Goal: Transaction & Acquisition: Purchase product/service

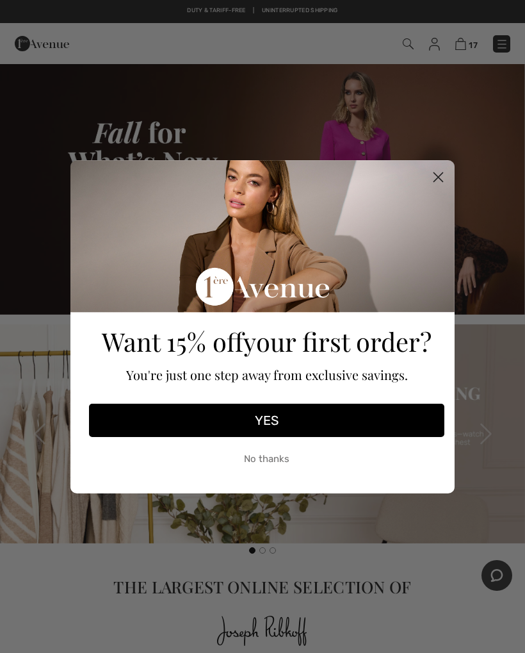
click at [449, 170] on icon "Close dialog" at bounding box center [438, 177] width 22 height 22
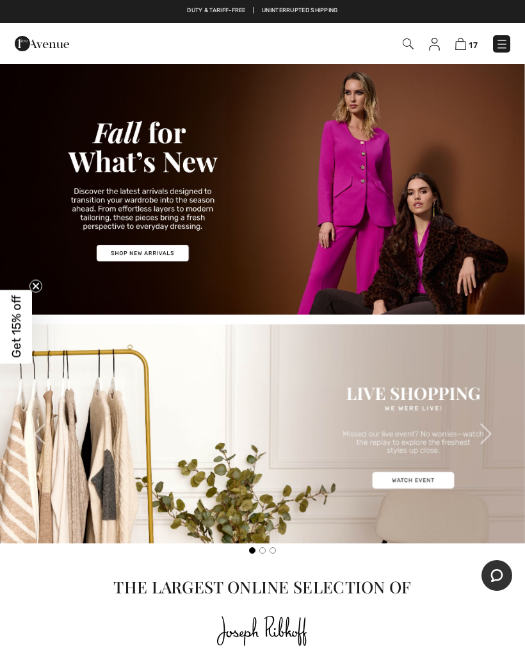
click at [465, 42] on img at bounding box center [461, 44] width 11 height 12
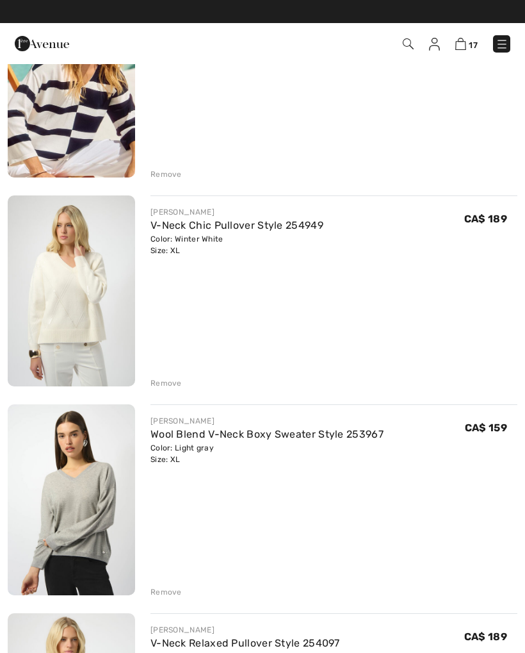
scroll to position [1238, 0]
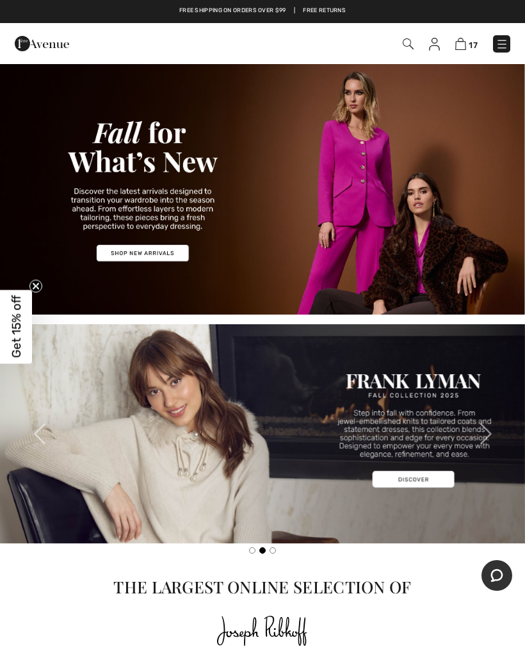
click at [163, 251] on img at bounding box center [262, 189] width 525 height 252
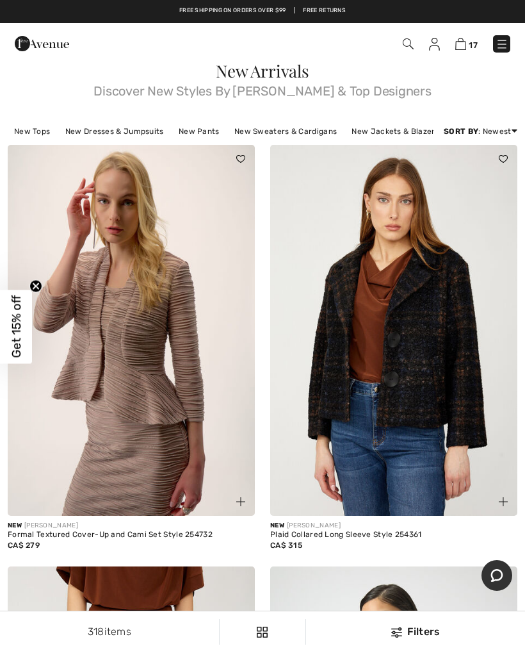
click at [122, 483] on img at bounding box center [131, 330] width 247 height 371
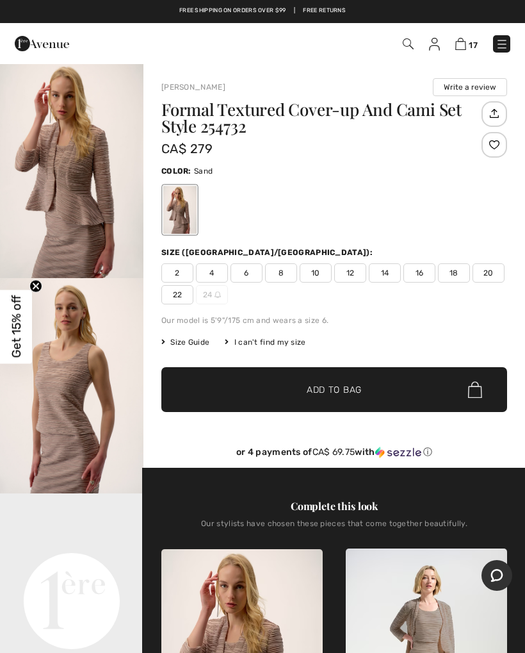
click at [87, 424] on img "2 / 7" at bounding box center [72, 385] width 144 height 215
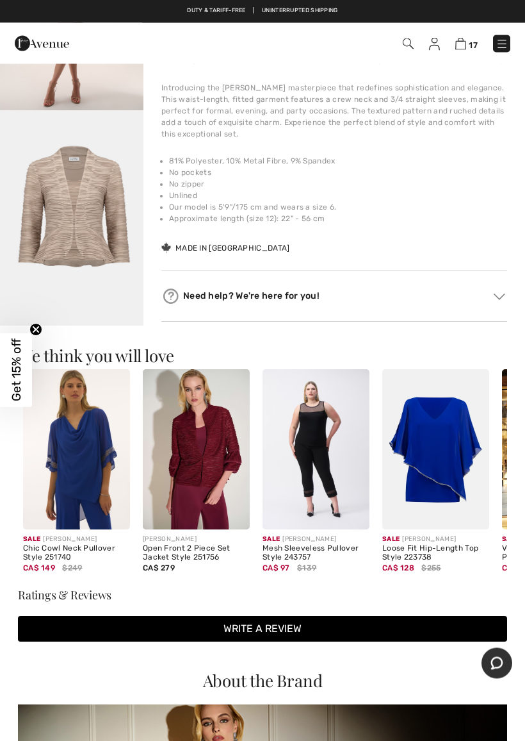
scroll to position [786, 0]
click at [105, 475] on img at bounding box center [76, 449] width 107 height 161
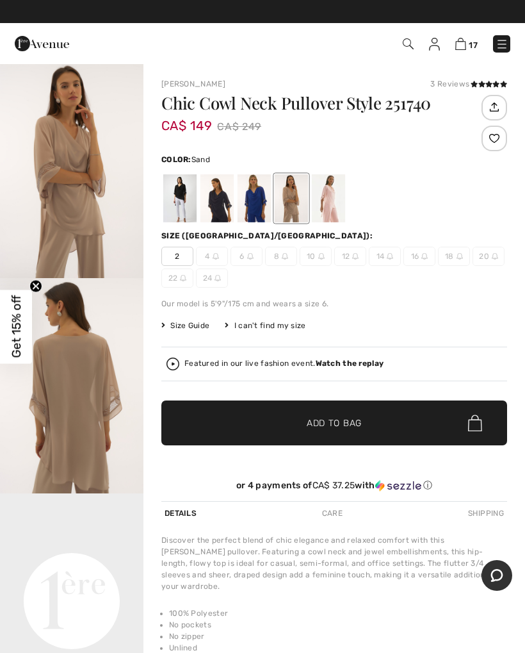
click at [271, 202] on div at bounding box center [254, 198] width 33 height 48
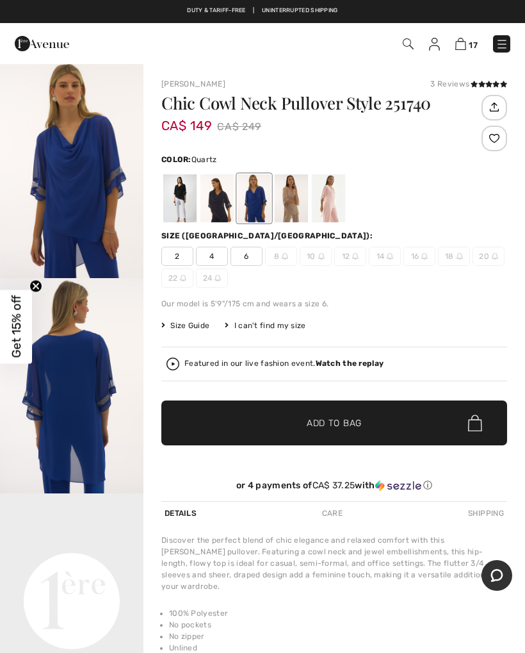
click at [336, 206] on div at bounding box center [328, 198] width 33 height 48
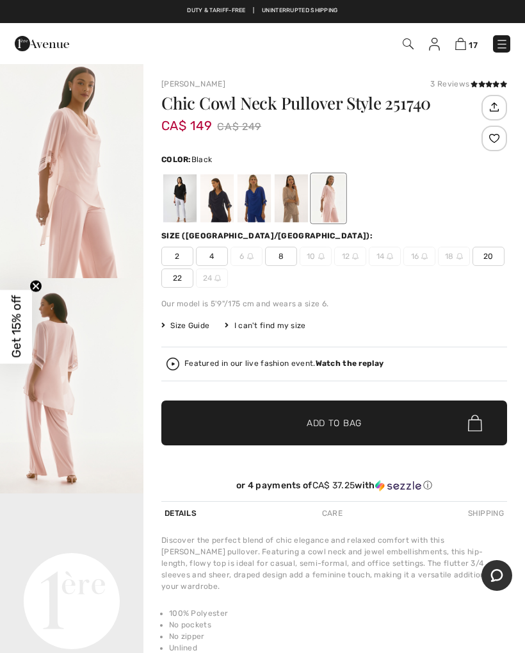
click at [190, 209] on div at bounding box center [179, 198] width 33 height 48
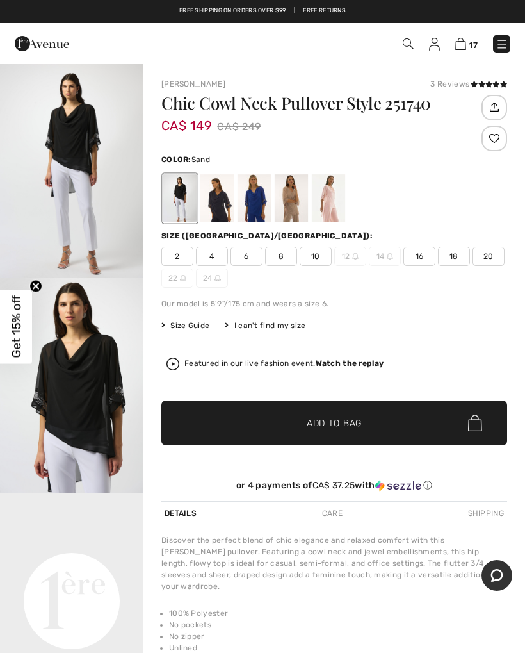
click at [305, 210] on div at bounding box center [291, 198] width 33 height 48
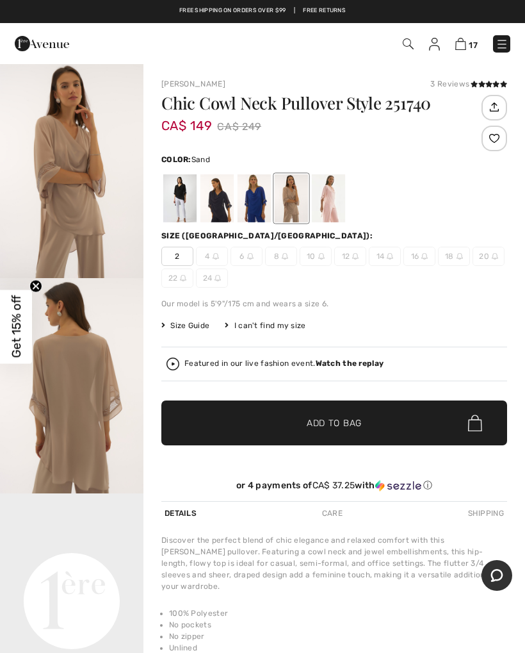
click at [338, 203] on div at bounding box center [328, 198] width 33 height 48
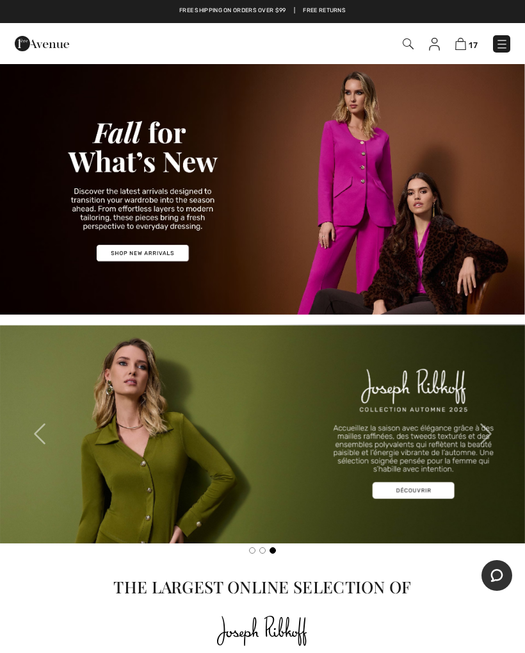
click at [420, 477] on img at bounding box center [262, 433] width 525 height 219
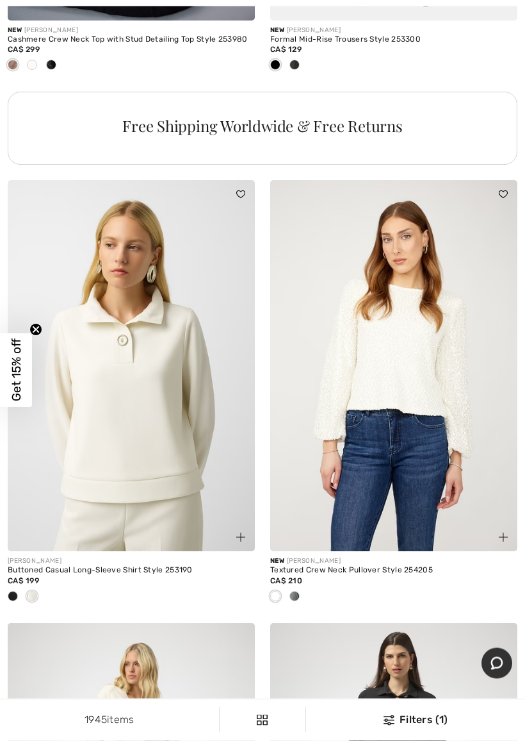
scroll to position [2913, 0]
click at [20, 598] on div at bounding box center [12, 596] width 19 height 21
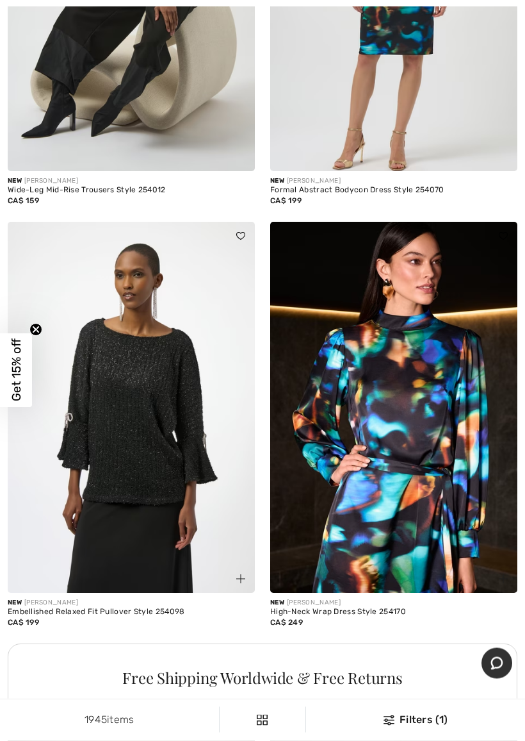
scroll to position [7869, 0]
click at [173, 492] on img at bounding box center [131, 407] width 247 height 371
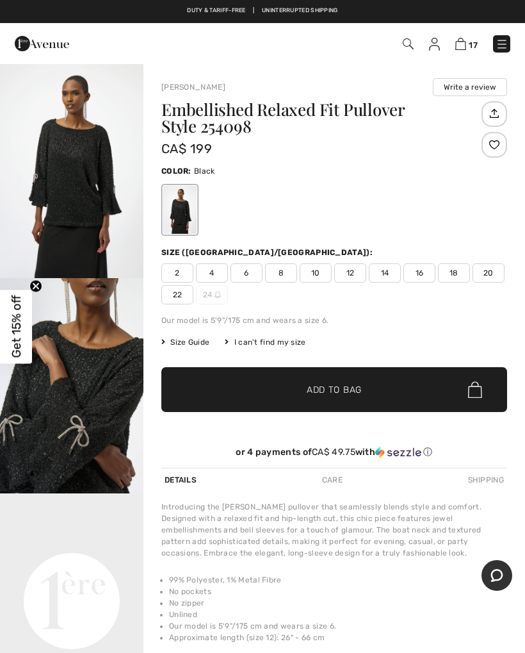
click at [285, 431] on div "Embellished Relaxed Fit Pullover Style 254098 CA$ 199 Color: Black Size (CA/[GE…" at bounding box center [334, 284] width 346 height 367
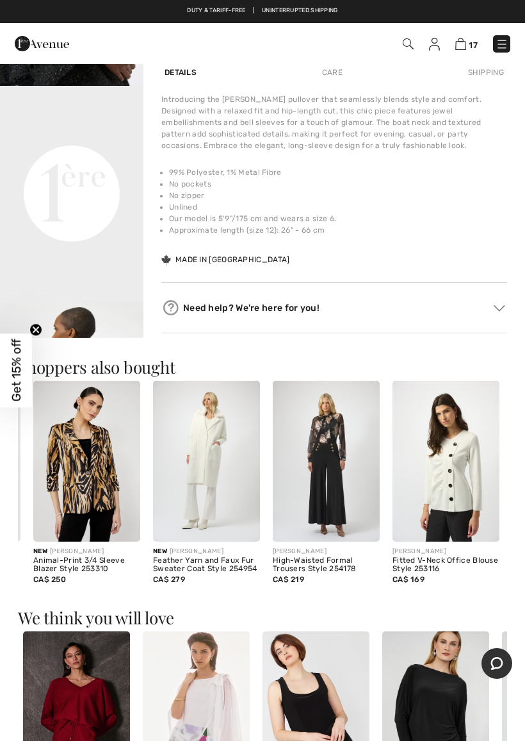
scroll to position [0, 229]
click at [343, 456] on img at bounding box center [326, 461] width 107 height 161
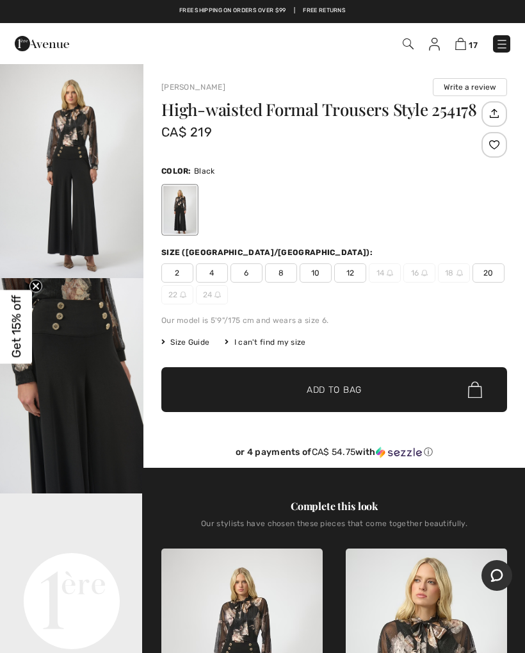
click at [105, 179] on img "1 / 6" at bounding box center [72, 170] width 144 height 215
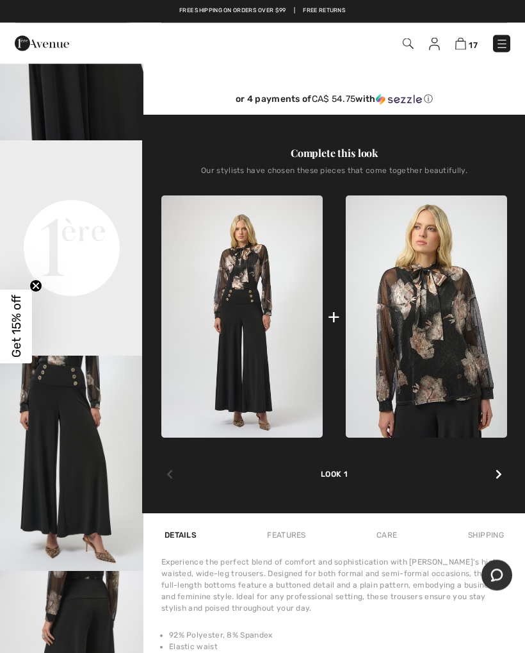
scroll to position [353, 0]
click at [463, 355] on img at bounding box center [426, 316] width 161 height 242
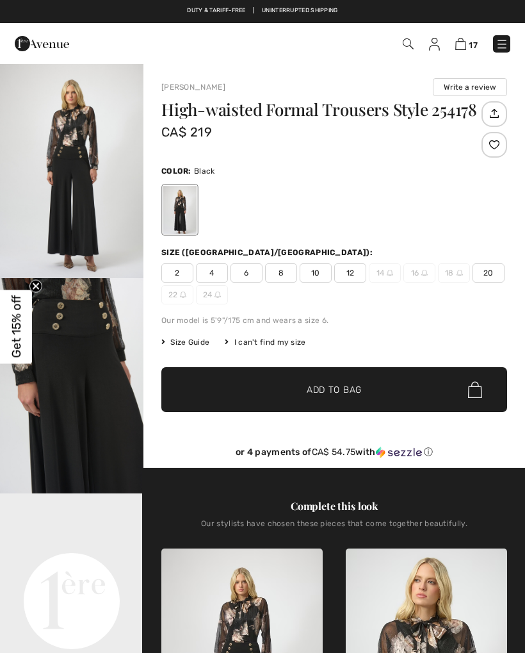
checkbox input "true"
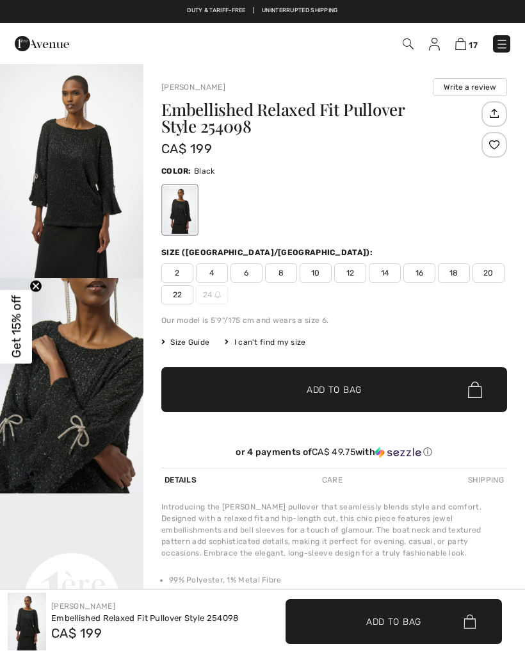
checkbox input "true"
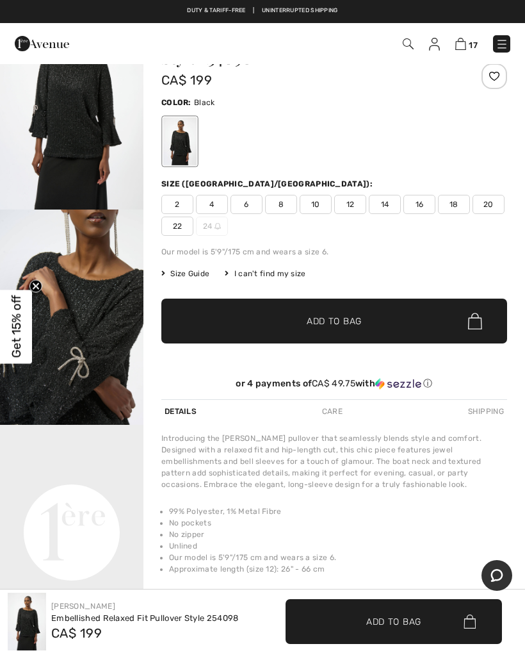
scroll to position [17, 0]
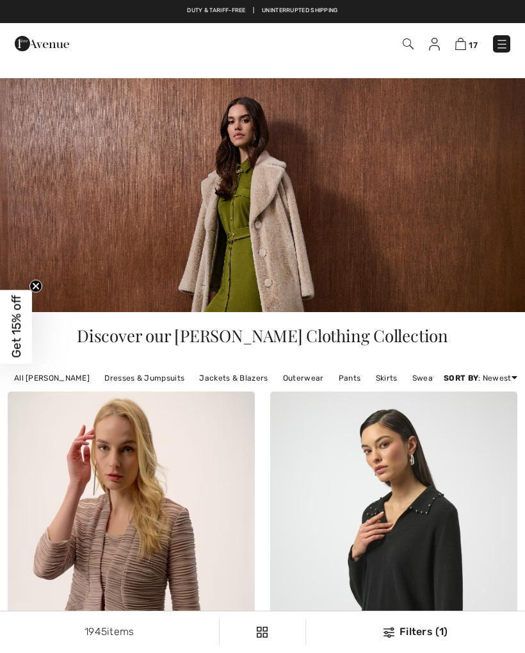
checkbox input "true"
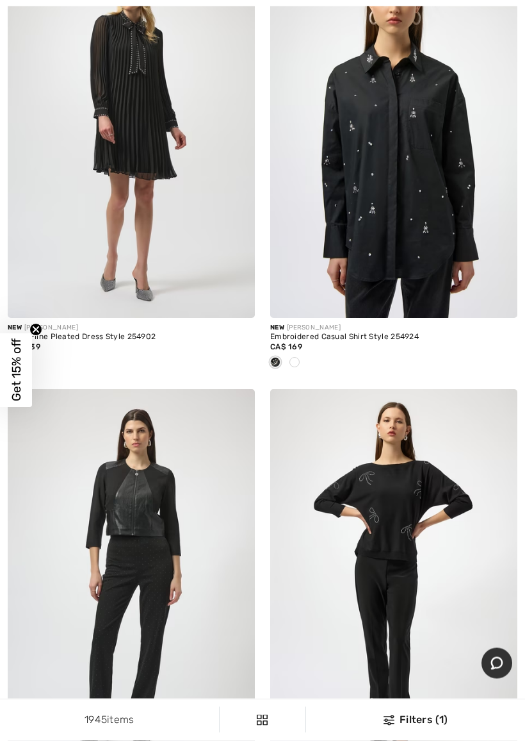
scroll to position [6859, 0]
click at [264, 317] on div "New [PERSON_NAME] Embroidered Casual Shirt Style 254924 CA$ 169" at bounding box center [394, 168] width 263 height 443
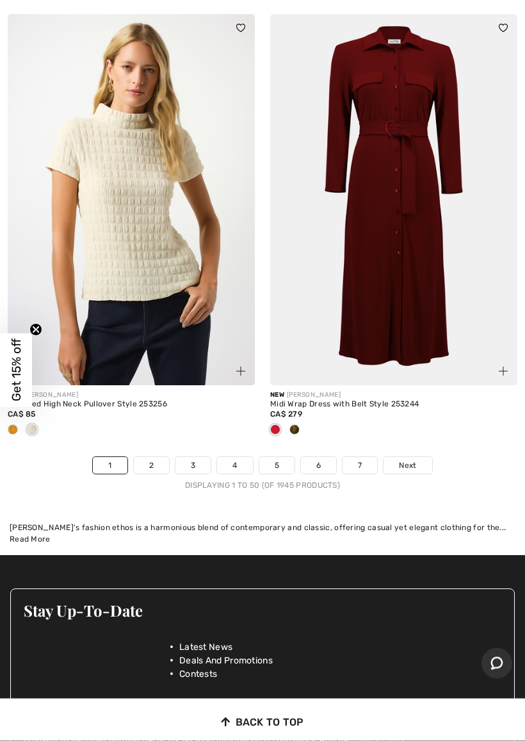
scroll to position [11393, 0]
click at [161, 457] on link "2" at bounding box center [151, 465] width 35 height 17
